Goal: Navigation & Orientation: Find specific page/section

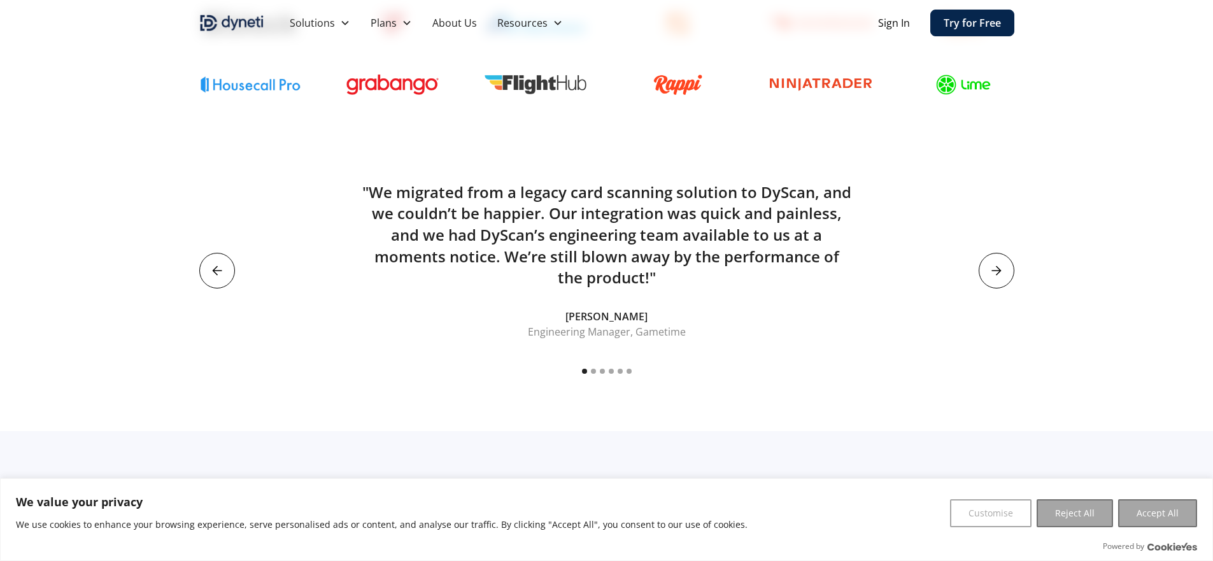
scroll to position [848, 0]
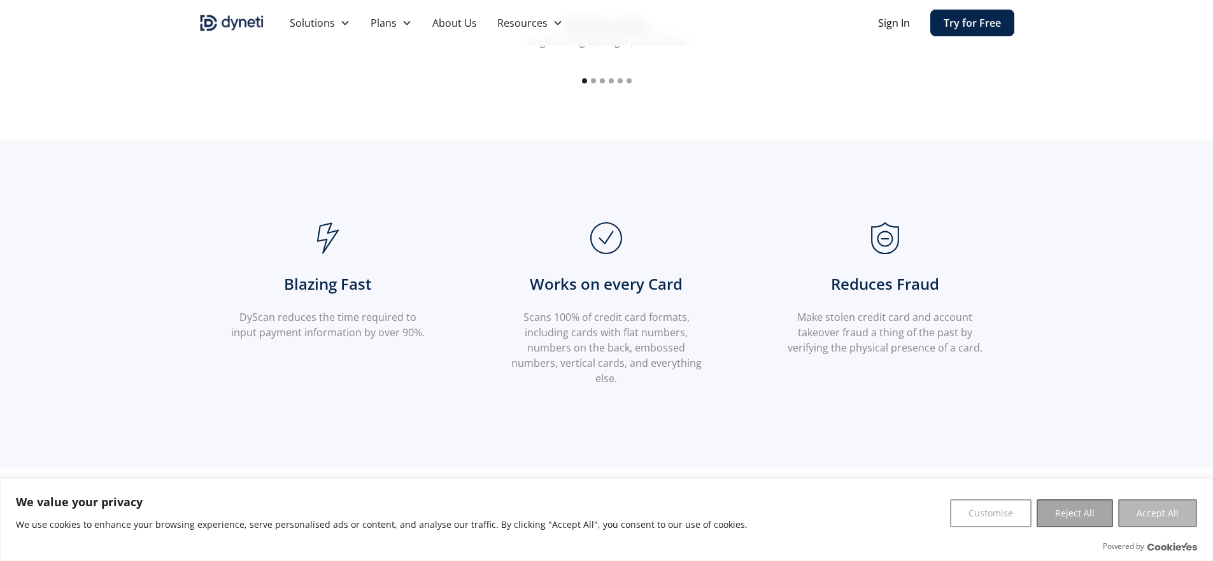
click at [1150, 523] on button "Accept All" at bounding box center [1157, 513] width 79 height 28
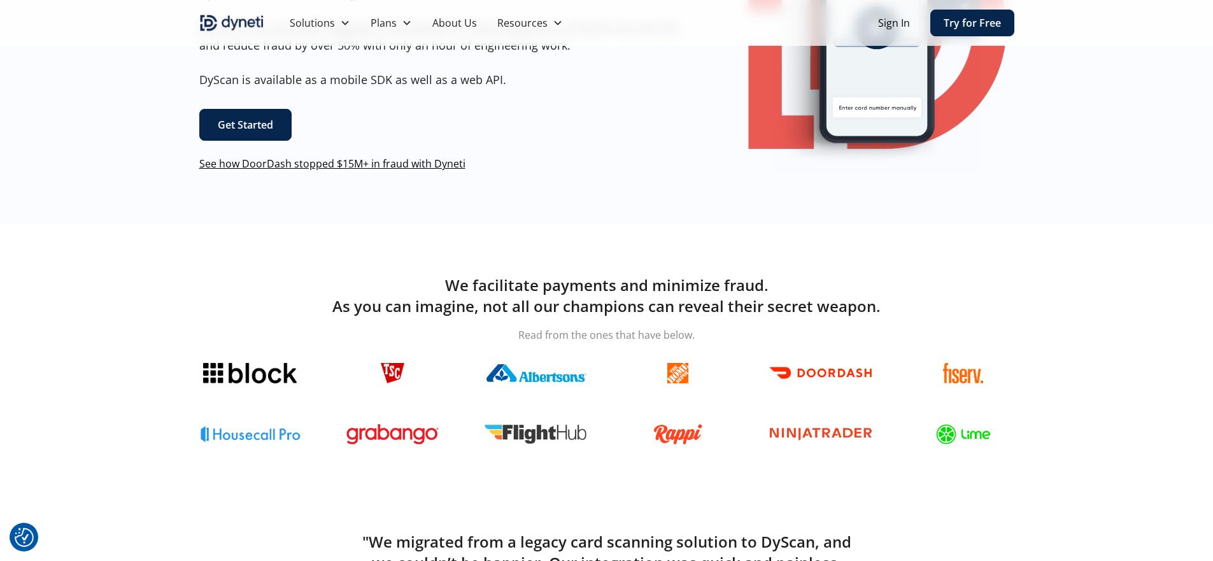
scroll to position [0, 0]
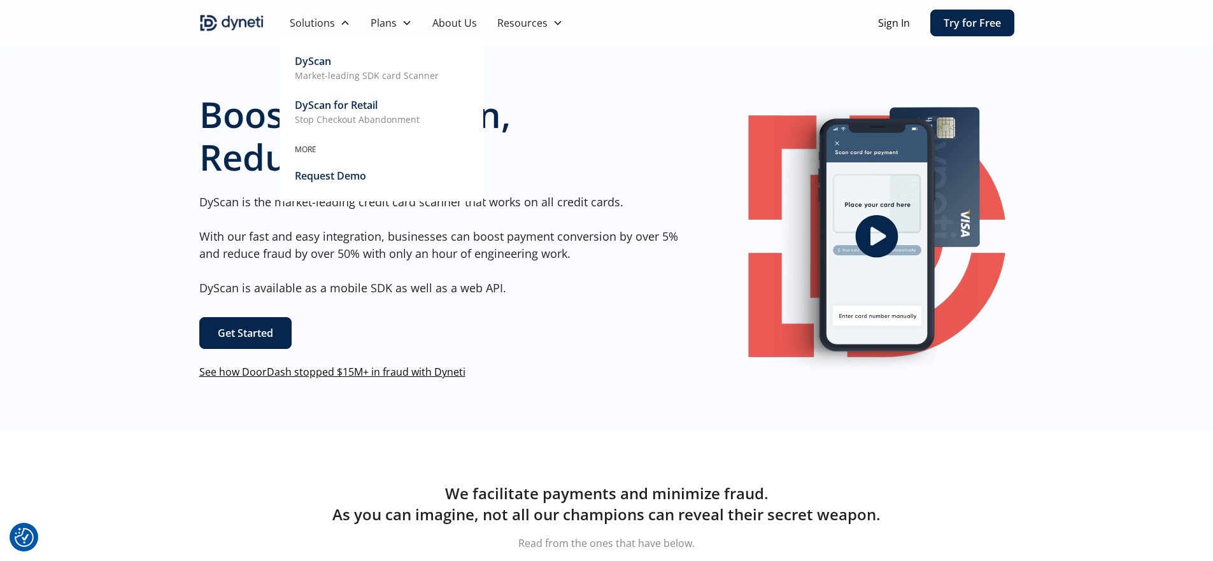
click at [320, 65] on div "DyScan" at bounding box center [313, 60] width 36 height 15
click at [318, 67] on div "DyScan" at bounding box center [313, 60] width 36 height 15
click at [342, 24] on icon at bounding box center [345, 23] width 10 height 10
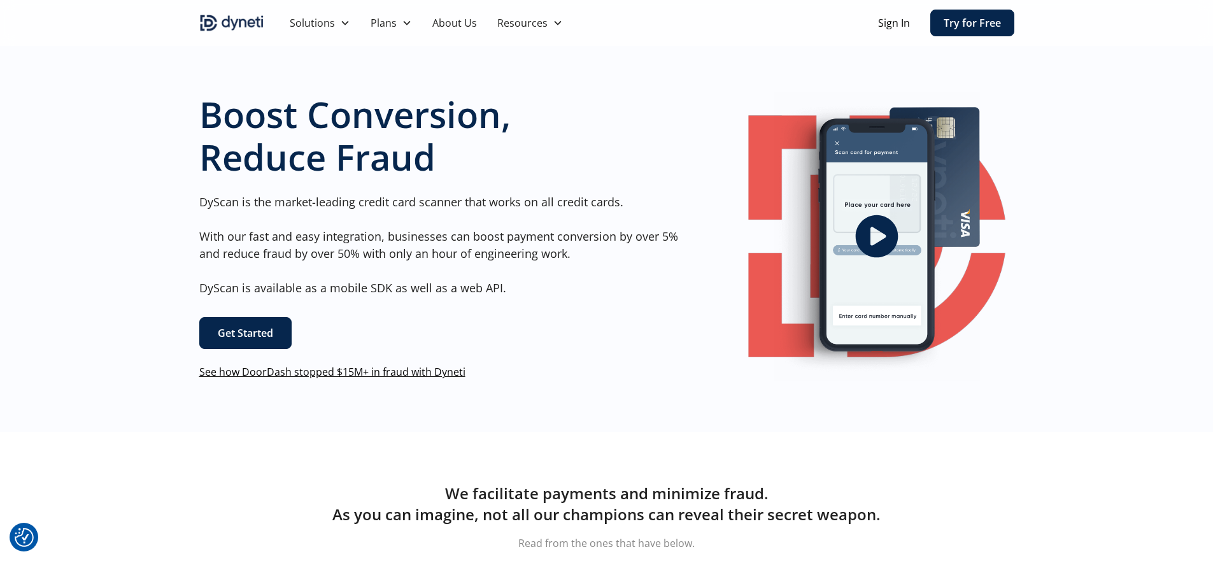
click at [342, 24] on icon at bounding box center [344, 23] width 7 height 4
